Goal: Information Seeking & Learning: Learn about a topic

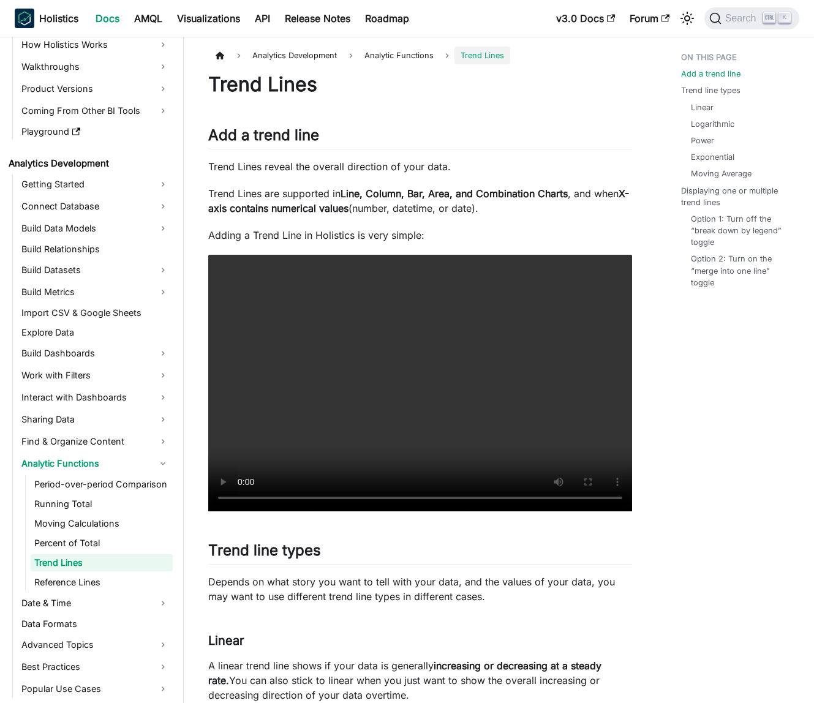
scroll to position [75, 0]
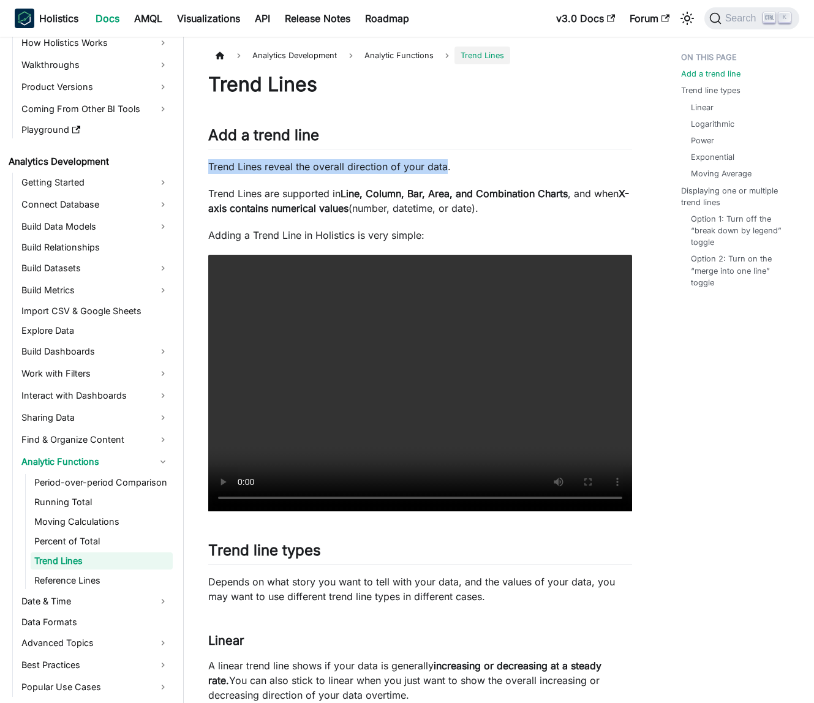
drag, startPoint x: 206, startPoint y: 166, endPoint x: 443, endPoint y: 172, distance: 237.6
copy p "Trend Lines reveal the overall direction of your data"
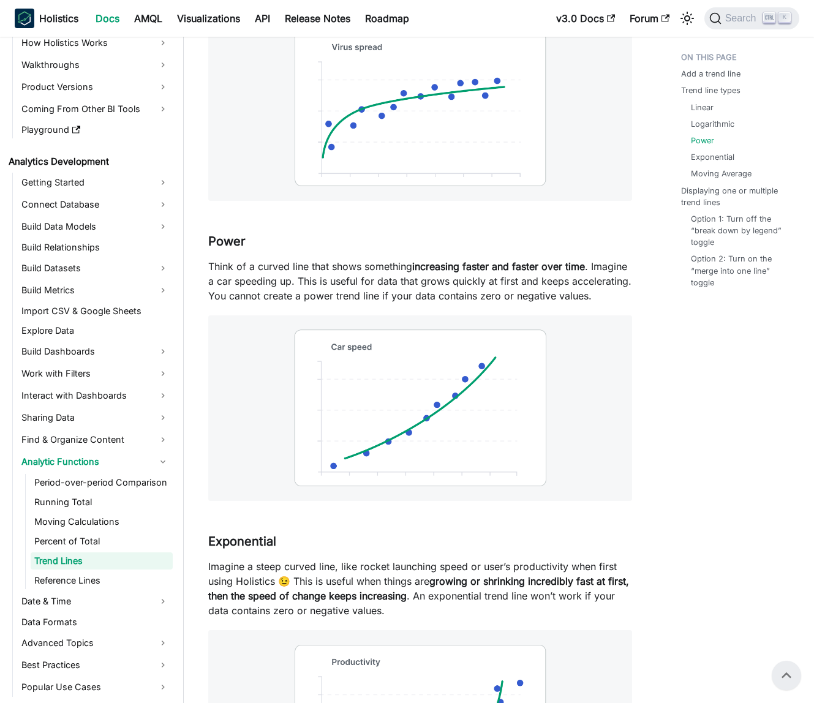
scroll to position [980, 0]
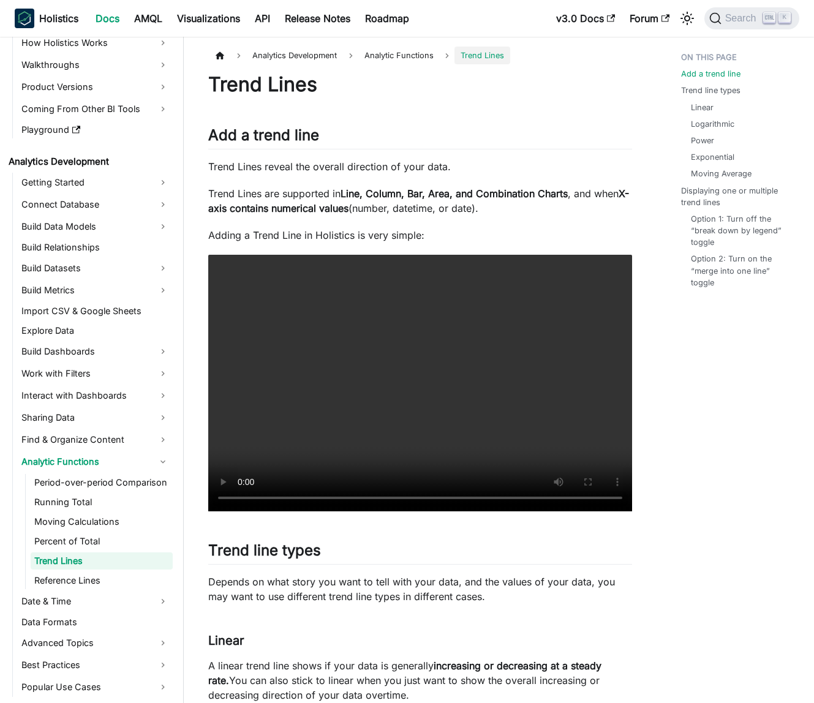
click at [246, 87] on h1 "Trend Lines" at bounding box center [420, 84] width 424 height 24
drag, startPoint x: 210, startPoint y: 163, endPoint x: 476, endPoint y: 168, distance: 265.8
click at [476, 168] on p "Trend Lines reveal the overall direction of your data." at bounding box center [420, 166] width 424 height 15
copy p "Trend Lines reveal the overall direction of your data."
